Goal: Task Accomplishment & Management: Manage account settings

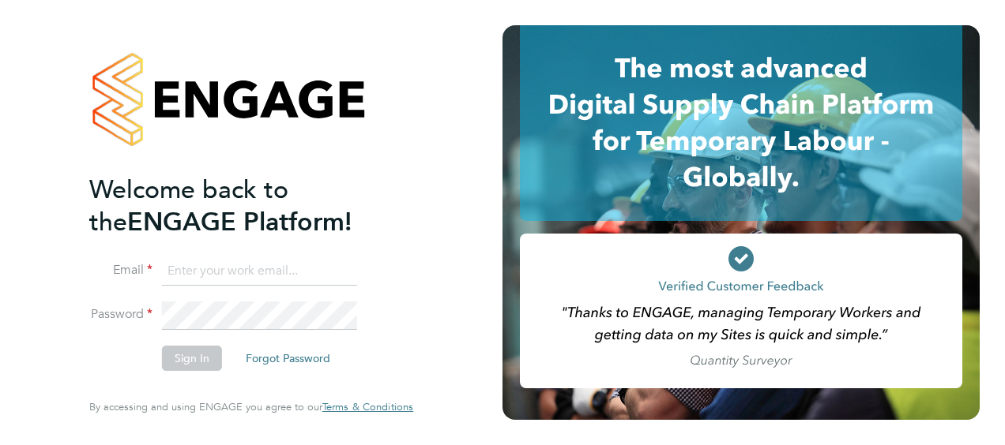
click at [262, 274] on input at bounding box center [259, 271] width 195 height 28
type input "paul.cronin@vistry.co.uk"
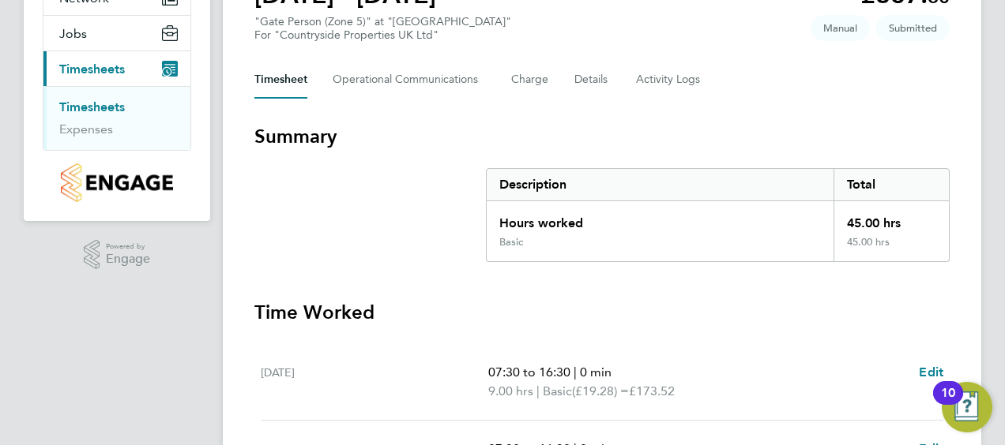
scroll to position [126, 0]
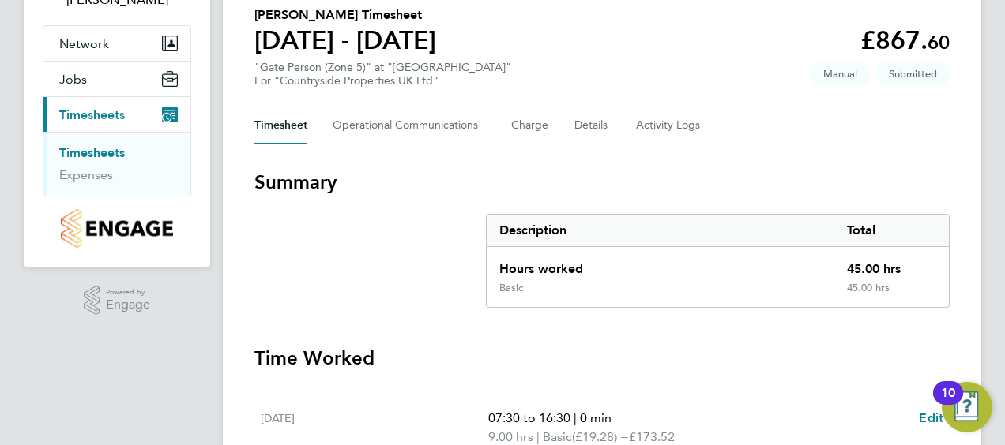
click at [106, 148] on link "Timesheets" at bounding box center [92, 152] width 66 height 15
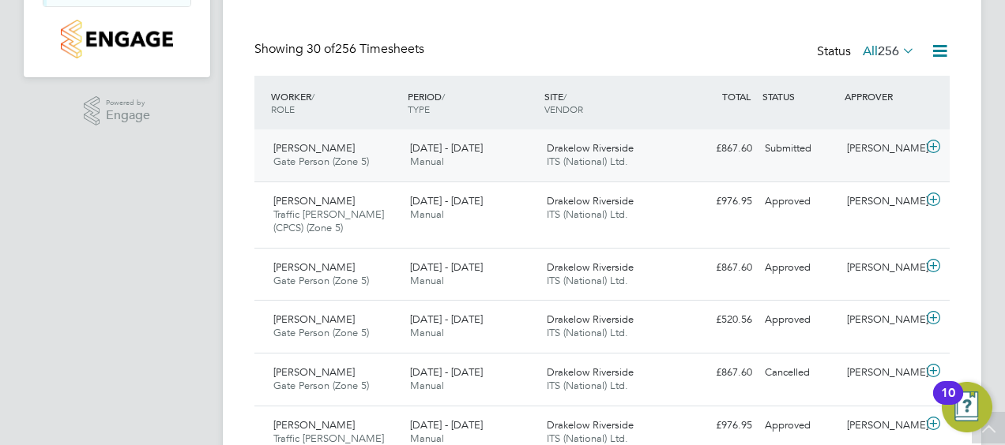
click at [932, 146] on icon at bounding box center [933, 147] width 20 height 13
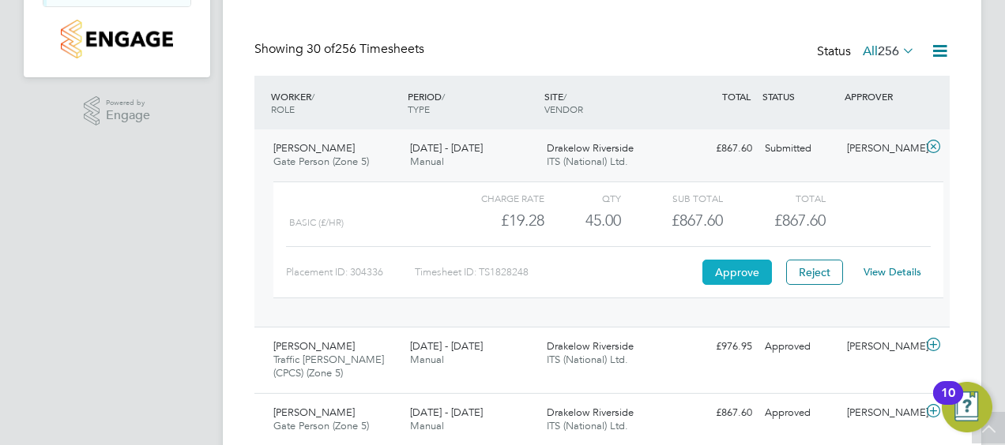
click at [728, 272] on button "Approve" at bounding box center [737, 272] width 70 height 25
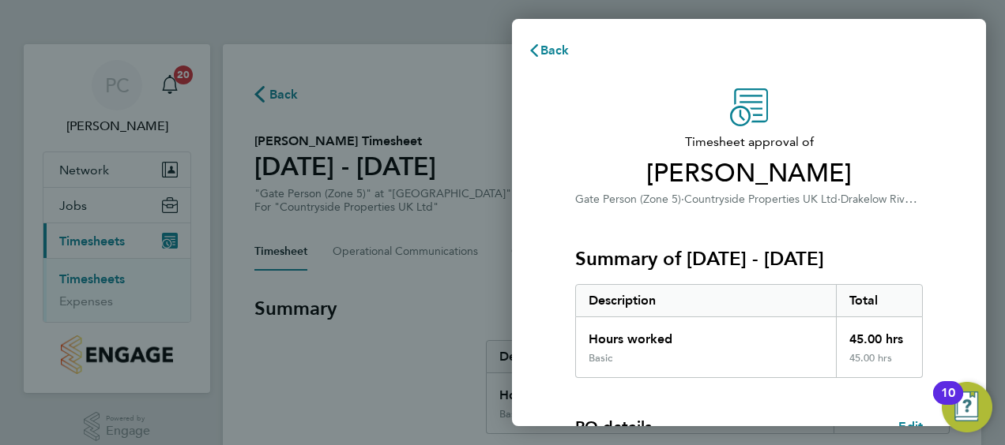
click at [460, 30] on div "Back Timesheet approval of [PERSON_NAME] Gate Person (Zone 5) · Countryside Pro…" at bounding box center [502, 222] width 1005 height 445
click at [545, 127] on div "Timesheet approval of [PERSON_NAME] Gate Person (Zone 5) · Countryside Properti…" at bounding box center [749, 404] width 474 height 668
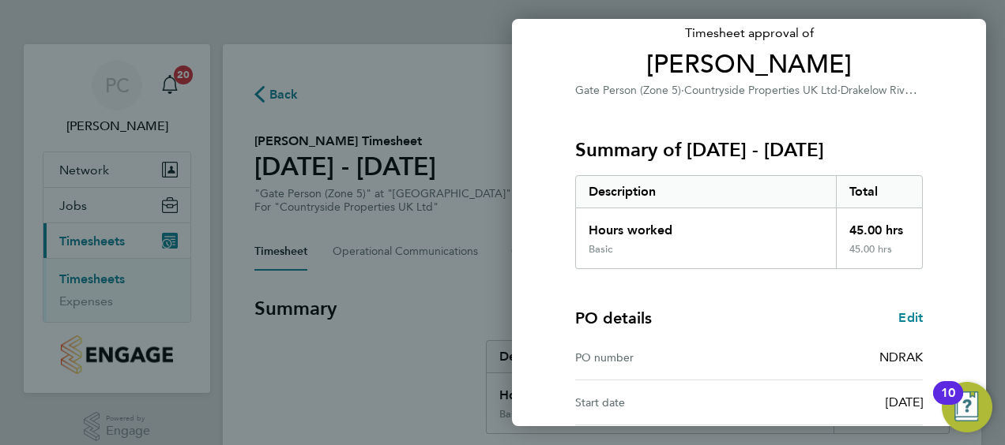
scroll to position [310, 0]
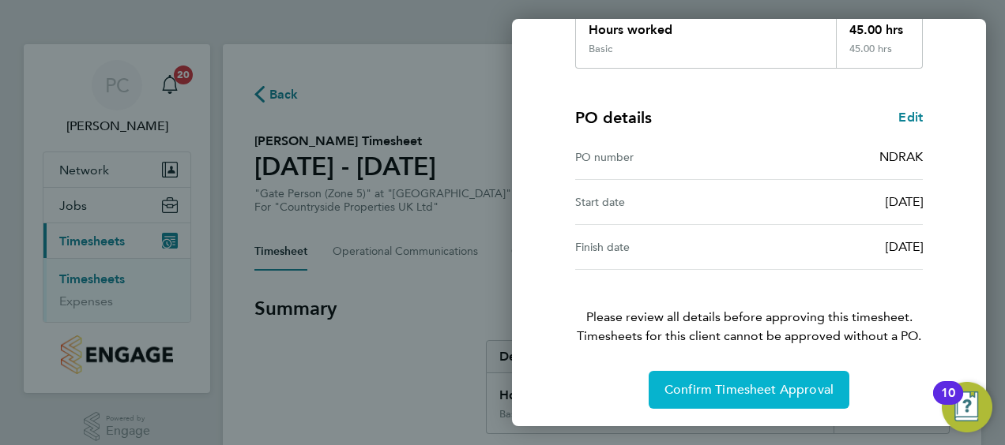
click at [757, 372] on button "Confirm Timesheet Approval" at bounding box center [748, 390] width 201 height 38
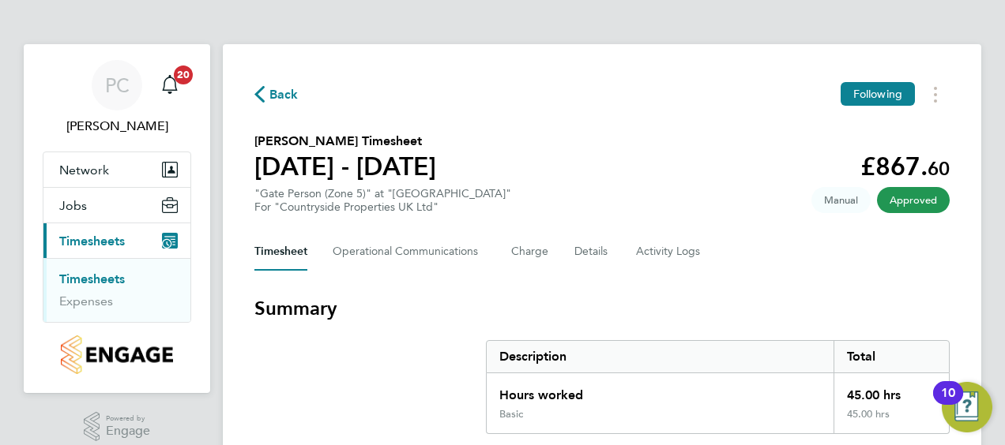
click at [104, 276] on link "Timesheets" at bounding box center [92, 279] width 66 height 15
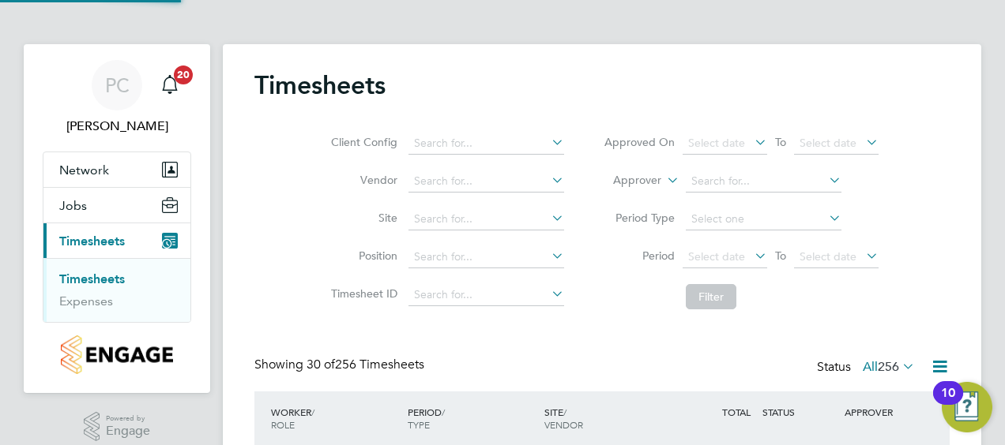
click at [406, 92] on div "Timesheets" at bounding box center [601, 93] width 695 height 47
click at [98, 276] on link "Timesheets" at bounding box center [92, 279] width 66 height 15
